Goal: Task Accomplishment & Management: Use online tool/utility

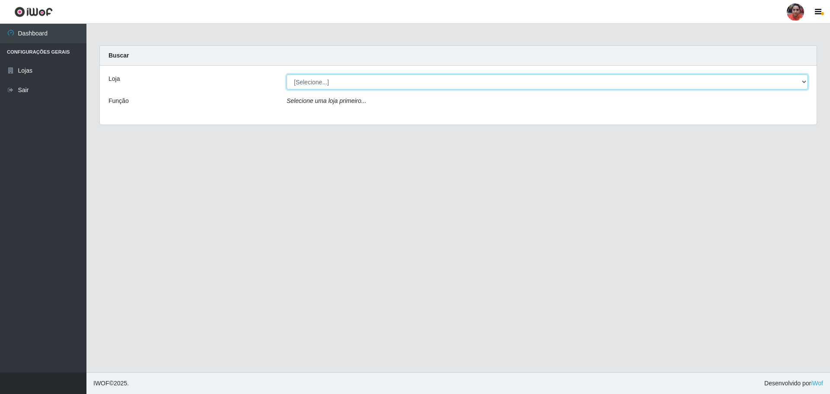
click at [806, 81] on select "[Selecione...] Mar Vermelho - Loja 05" at bounding box center [547, 81] width 521 height 15
select select "252"
click at [287, 74] on select "[Selecione...] Mar Vermelho - Loja 05" at bounding box center [547, 81] width 521 height 15
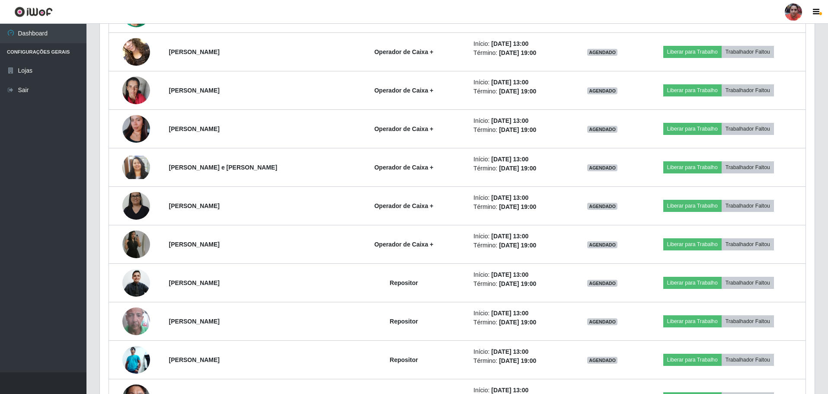
scroll to position [1387, 0]
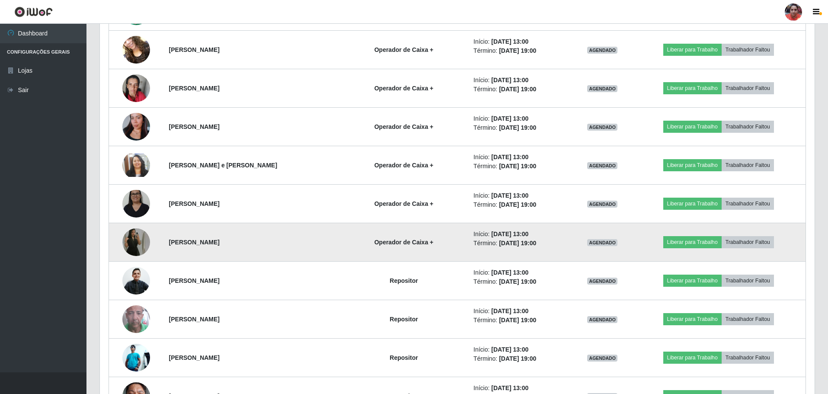
click at [134, 245] on img at bounding box center [136, 241] width 28 height 49
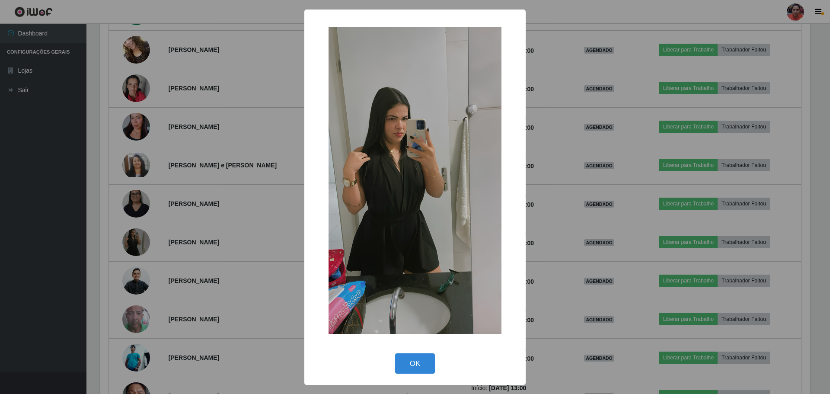
click at [135, 245] on div "× OK Cancel" at bounding box center [415, 197] width 830 height 394
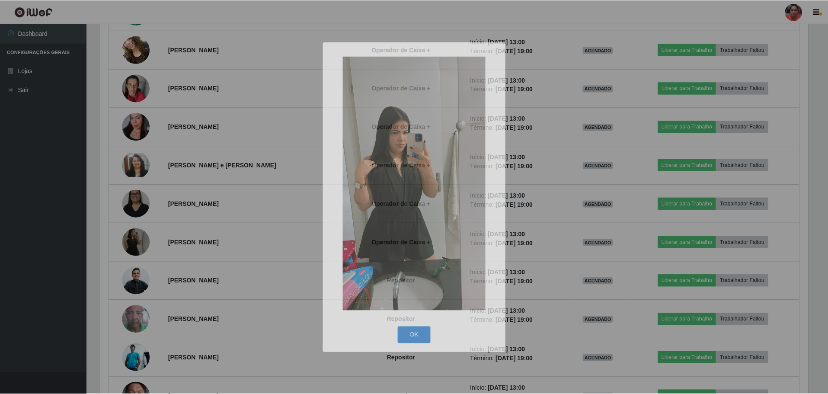
scroll to position [179, 714]
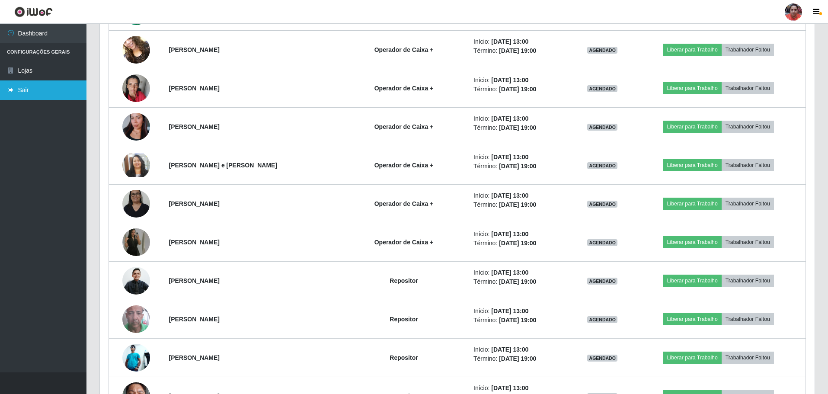
click at [52, 91] on link "Sair" at bounding box center [43, 89] width 86 height 19
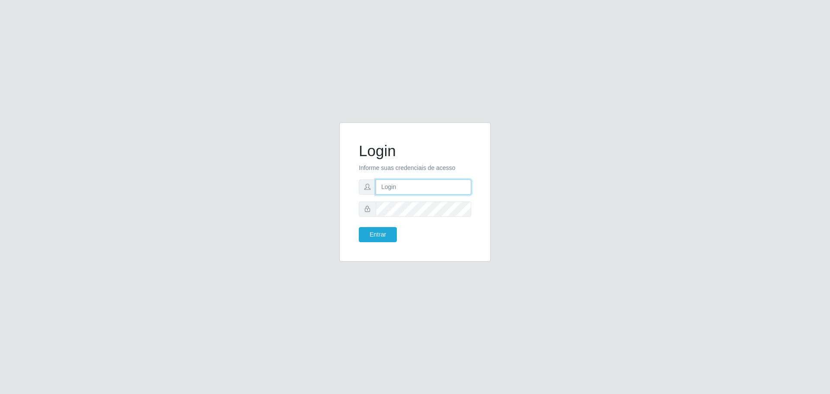
type input "[EMAIL_ADDRESS][DOMAIN_NAME]"
